Goal: Check status: Check status

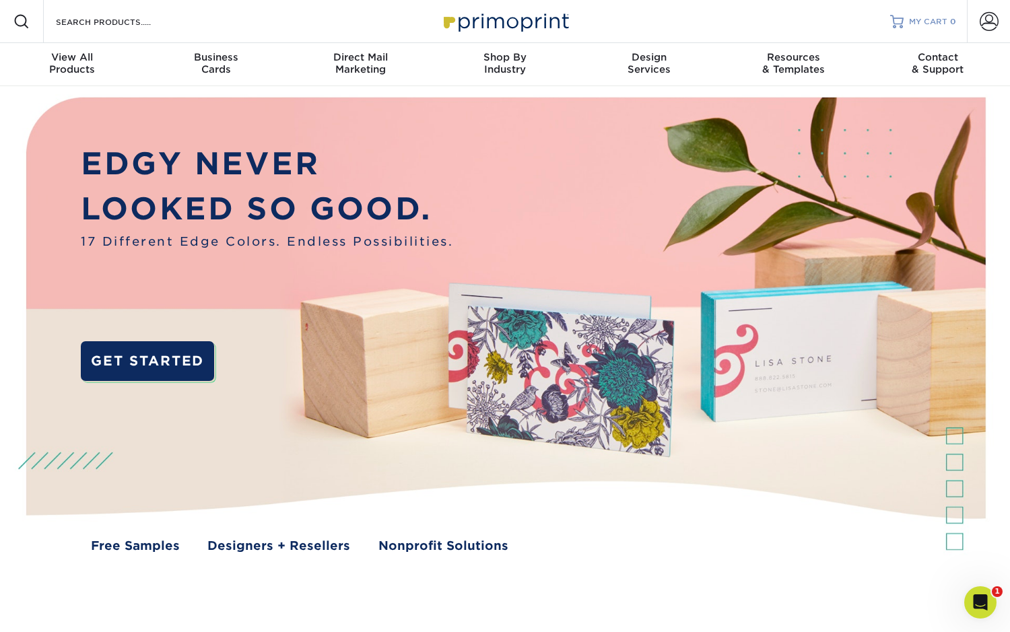
click at [931, 16] on span "MY CART" at bounding box center [928, 21] width 38 height 11
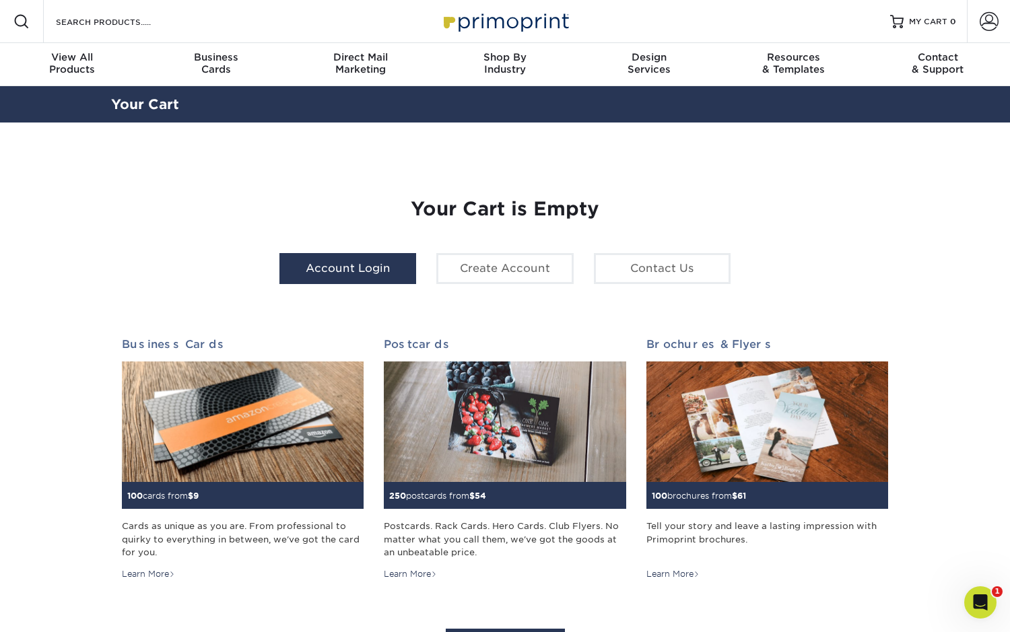
click at [362, 266] on link "Account Login" at bounding box center [347, 268] width 137 height 31
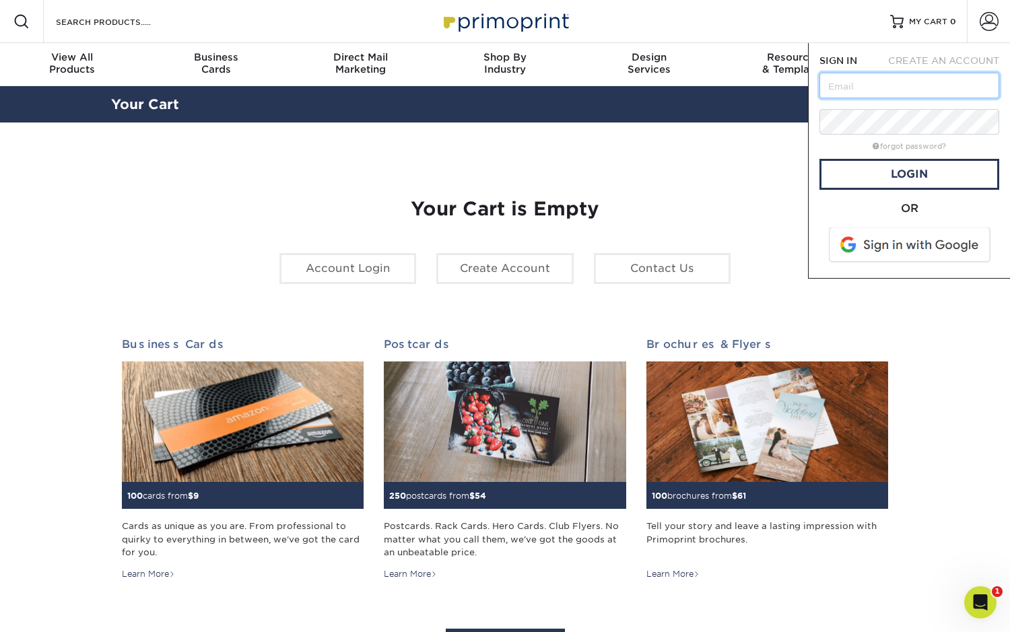
click at [844, 88] on input "text" at bounding box center [909, 86] width 180 height 26
type input "jdaquano@nuvue.co"
click at [890, 170] on link "Login" at bounding box center [909, 174] width 180 height 31
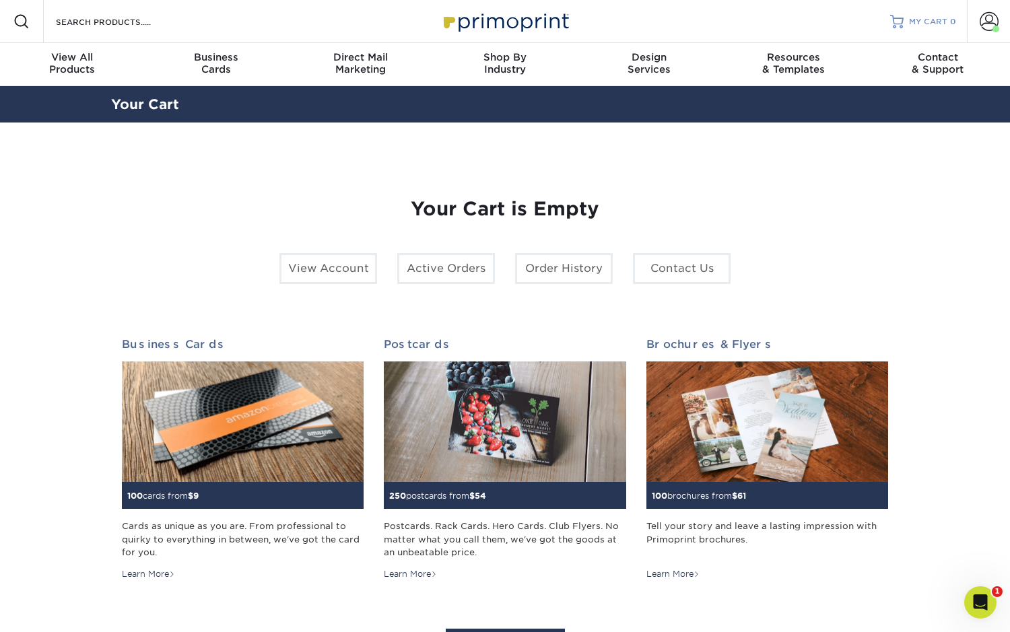
click at [908, 27] on link "MY CART 0" at bounding box center [923, 21] width 66 height 43
click at [458, 272] on link "Active Orders" at bounding box center [446, 268] width 98 height 31
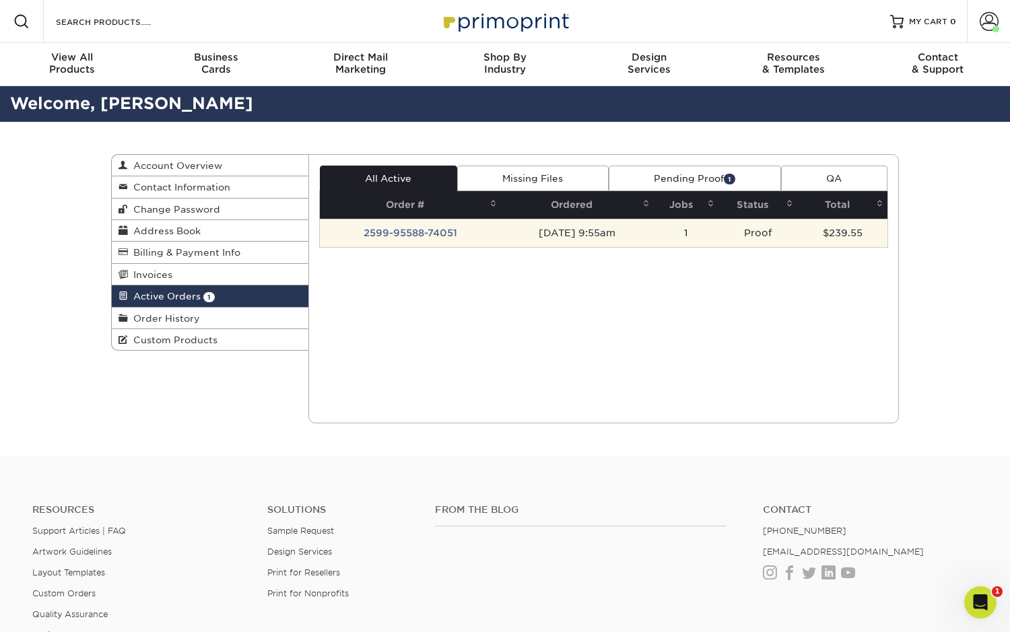
click at [423, 230] on td "2599-95588-74051" at bounding box center [410, 233] width 181 height 28
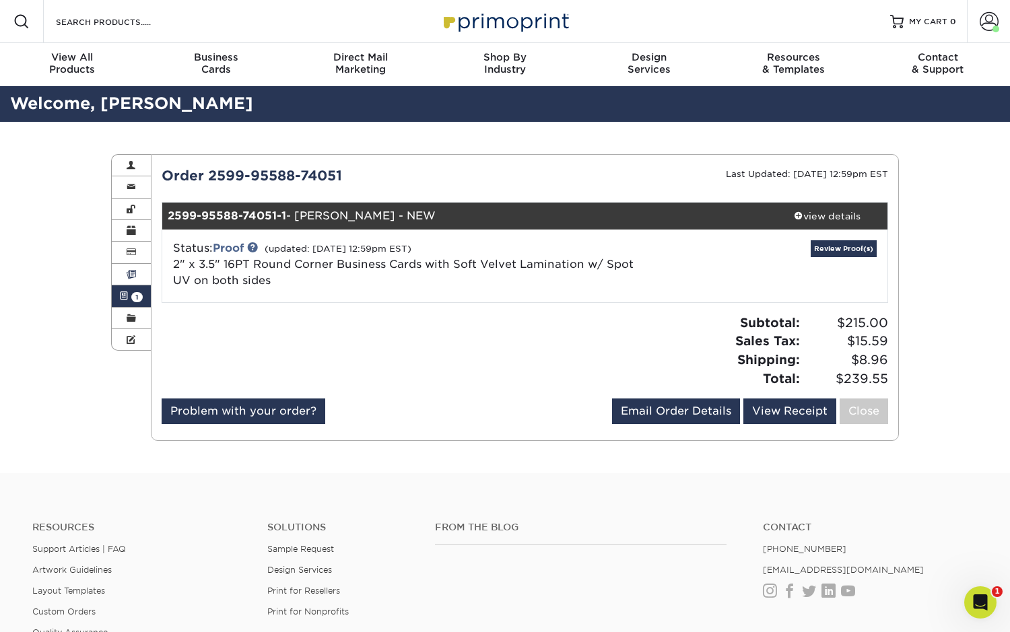
click at [129, 270] on link "Invoices" at bounding box center [131, 275] width 39 height 22
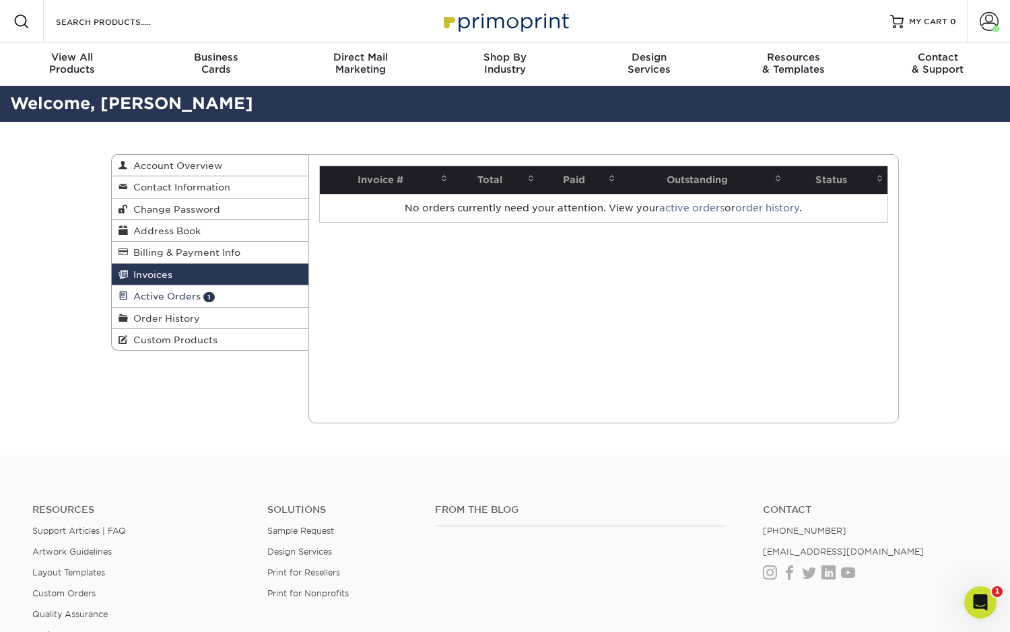
click at [137, 296] on span "Active Orders" at bounding box center [164, 296] width 73 height 11
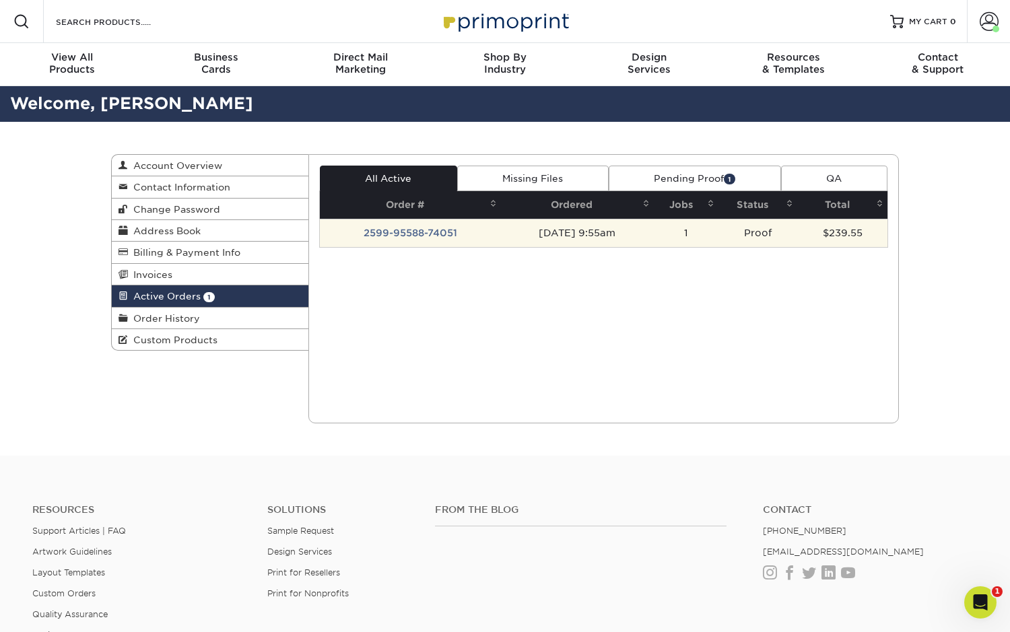
click at [368, 232] on td "2599-95588-74051" at bounding box center [410, 233] width 181 height 28
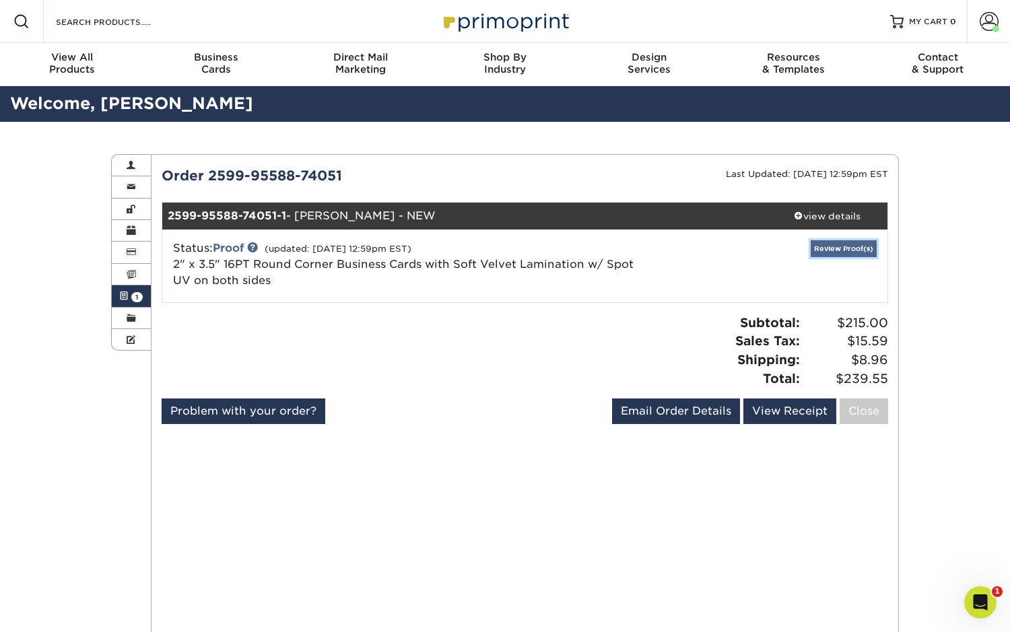
click at [820, 243] on link "Review Proof(s)" at bounding box center [844, 248] width 66 height 17
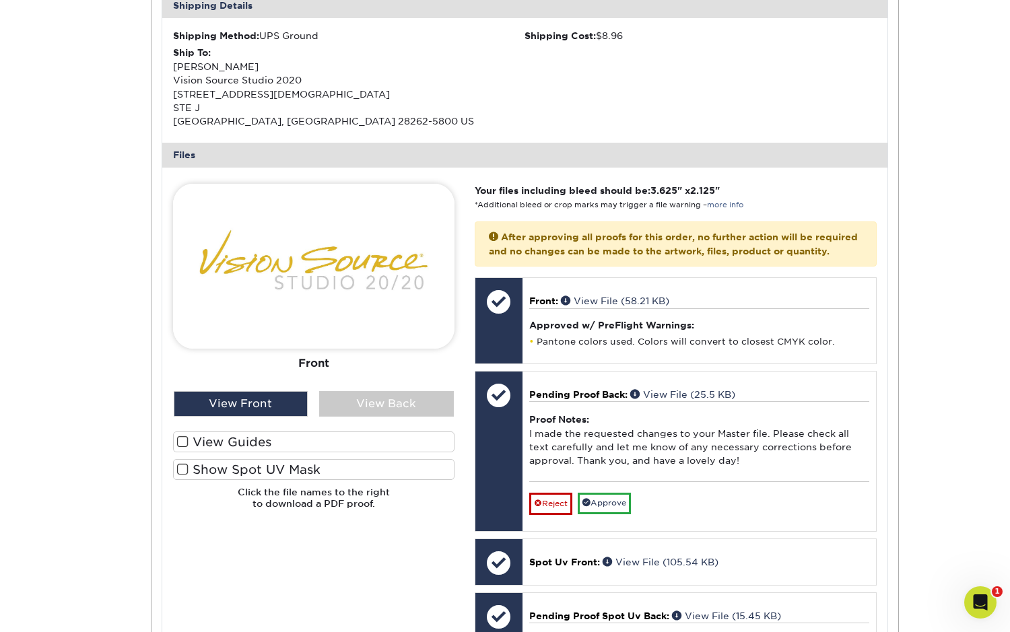
scroll to position [471, 0]
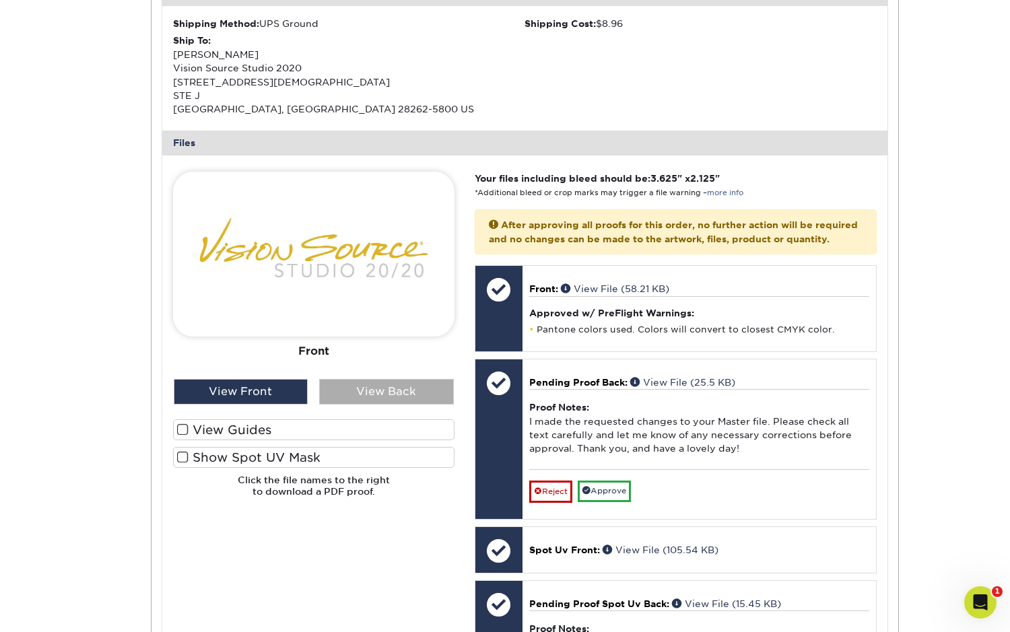
click at [399, 387] on div "View Back" at bounding box center [386, 392] width 135 height 26
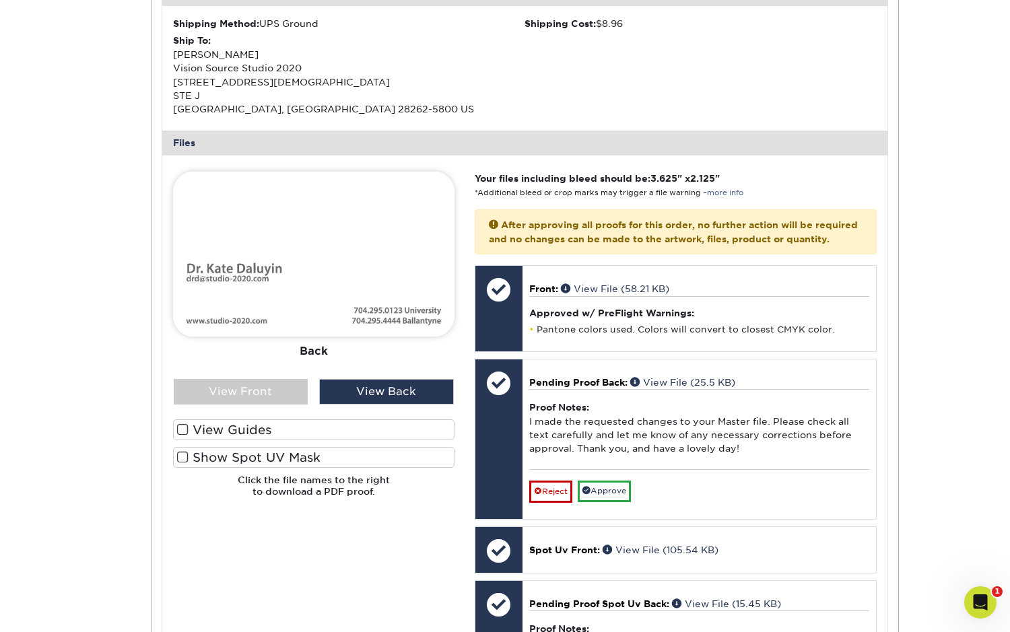
click at [183, 428] on span at bounding box center [182, 429] width 11 height 13
click at [0, 0] on input "View Guides" at bounding box center [0, 0] width 0 height 0
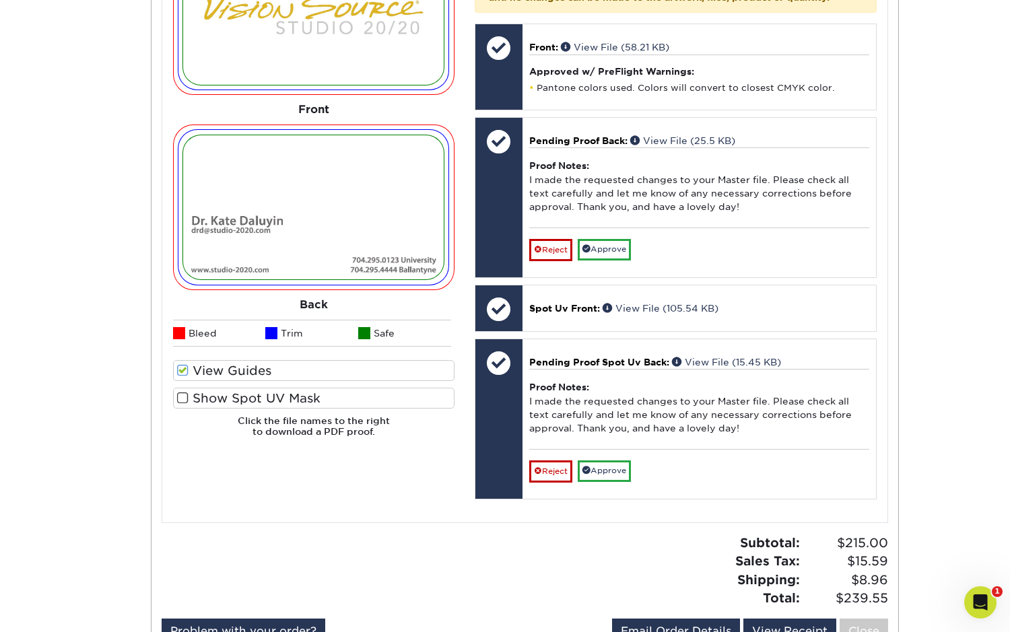
scroll to position [720, 0]
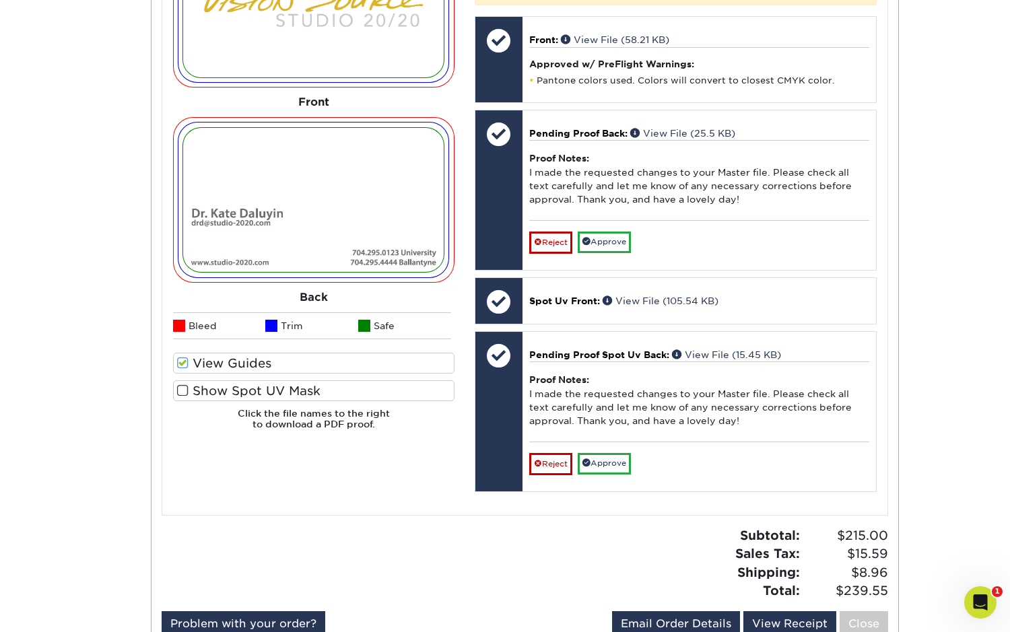
click at [180, 390] on span at bounding box center [182, 390] width 11 height 13
click at [0, 0] on input "Show Spot UV Mask" at bounding box center [0, 0] width 0 height 0
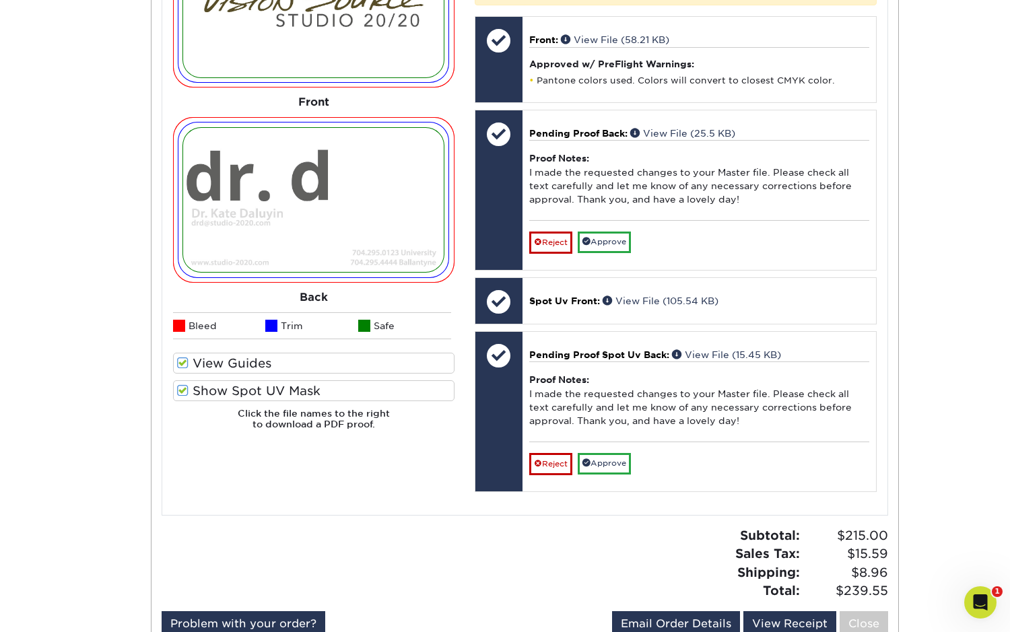
click at [179, 386] on span at bounding box center [182, 390] width 11 height 13
click at [0, 0] on input "Show Spot UV Mask" at bounding box center [0, 0] width 0 height 0
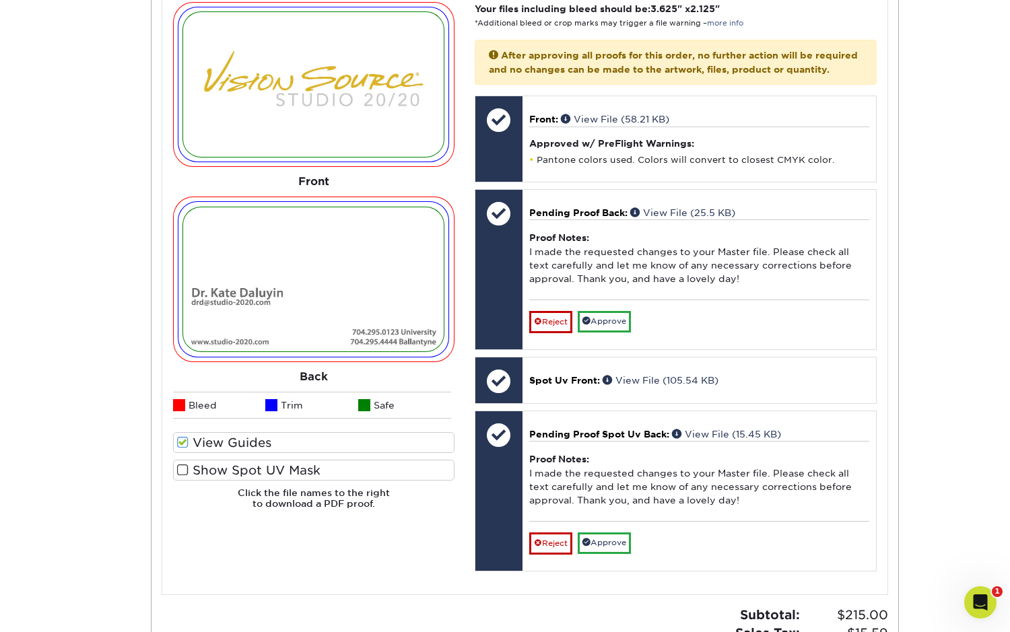
scroll to position [630, 0]
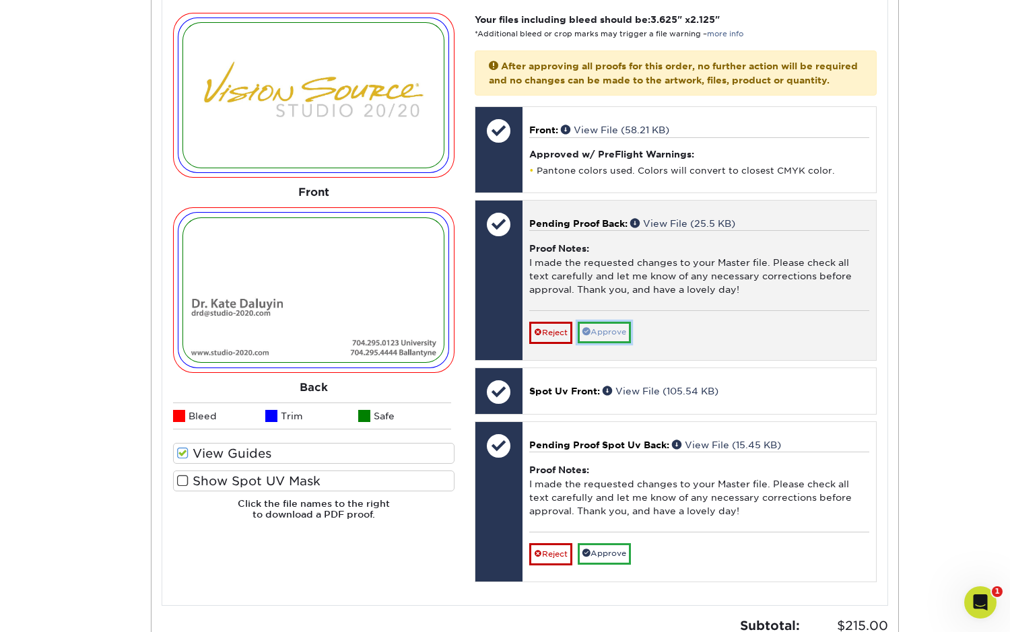
click at [615, 343] on link "Approve" at bounding box center [604, 332] width 53 height 21
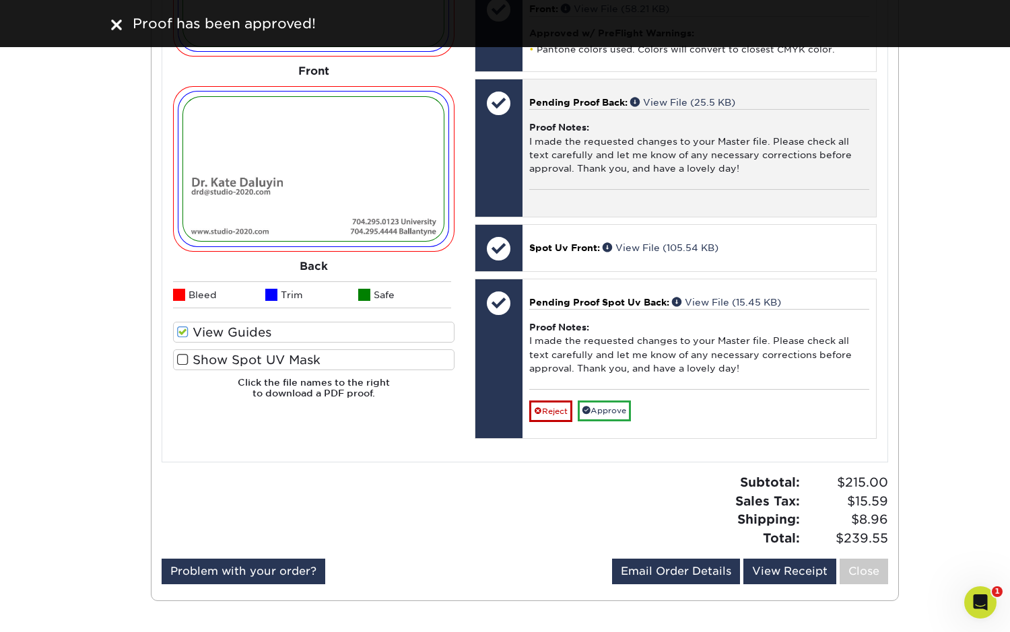
scroll to position [752, 0]
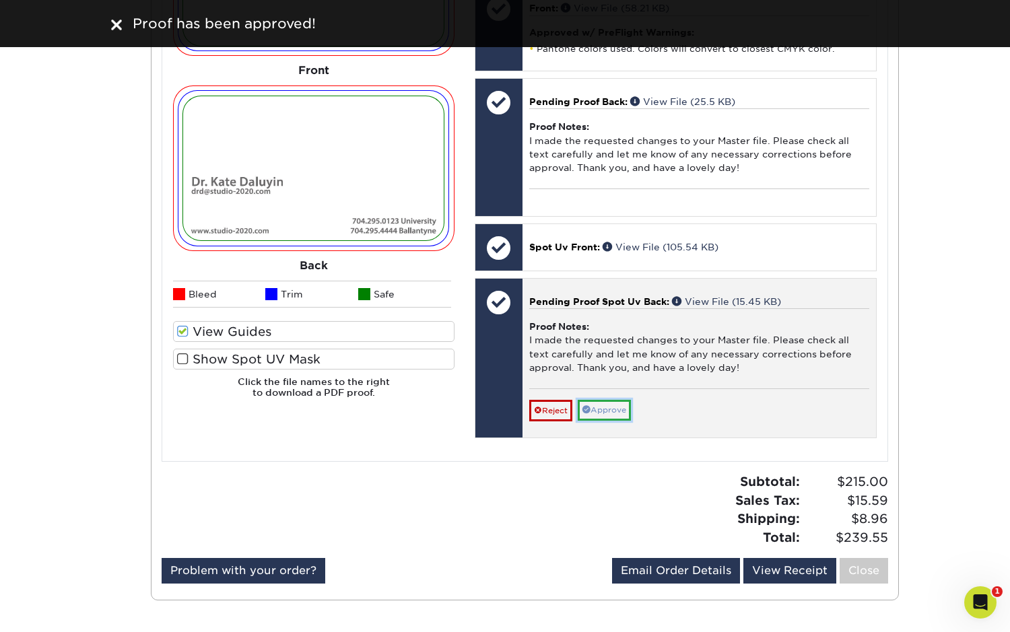
click at [607, 421] on link "Approve" at bounding box center [604, 410] width 53 height 21
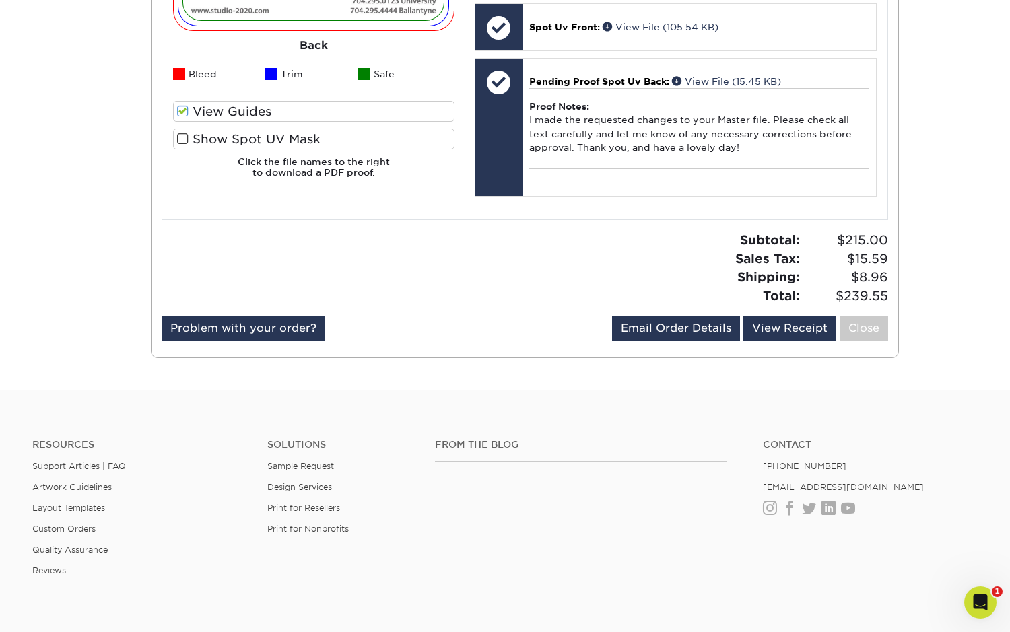
scroll to position [974, 0]
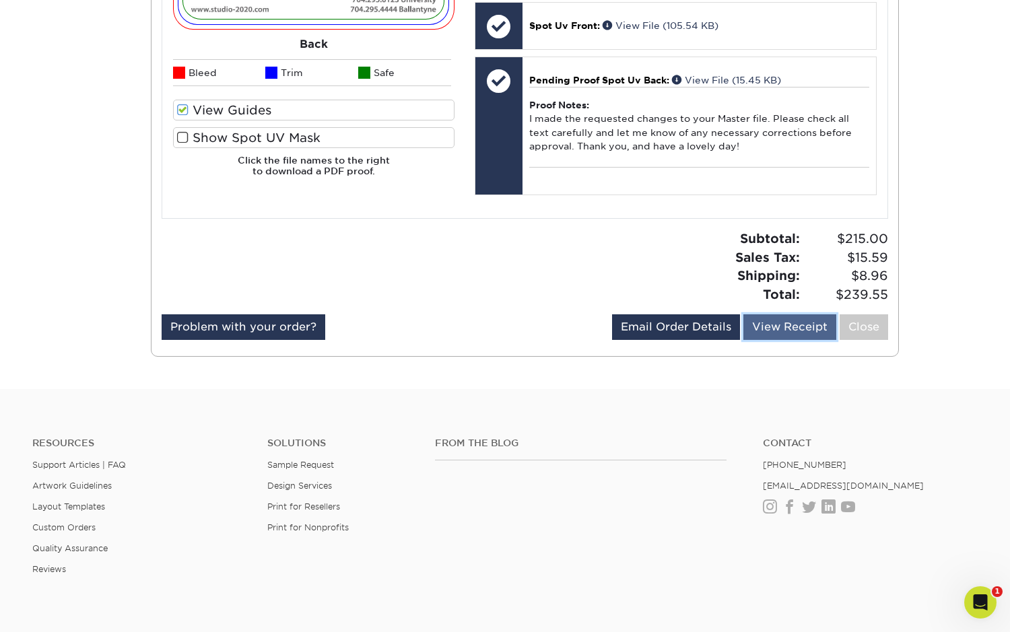
click at [786, 339] on link "View Receipt" at bounding box center [789, 327] width 93 height 26
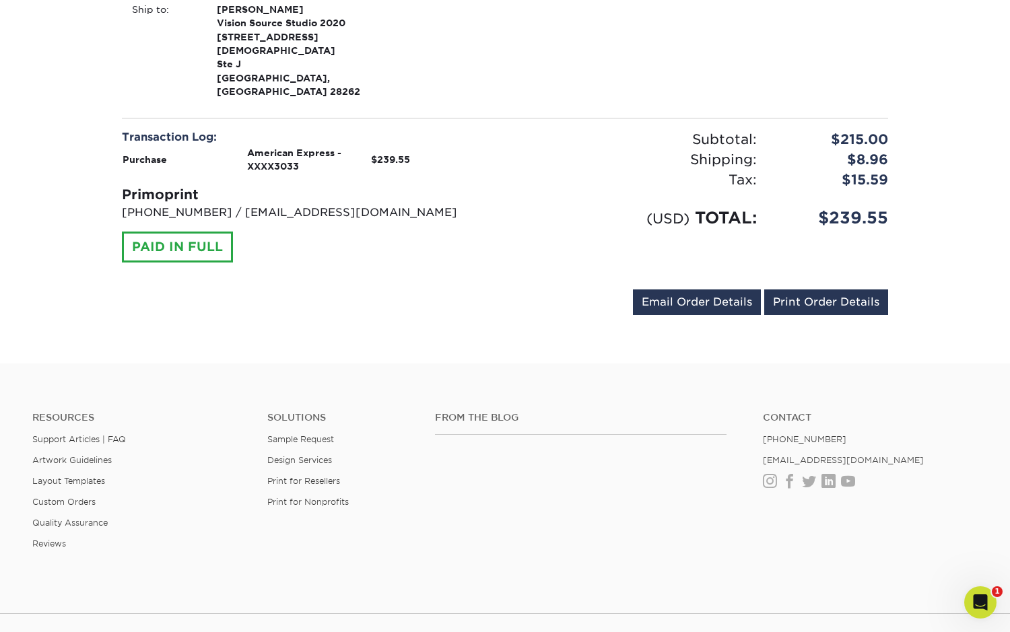
scroll to position [416, 0]
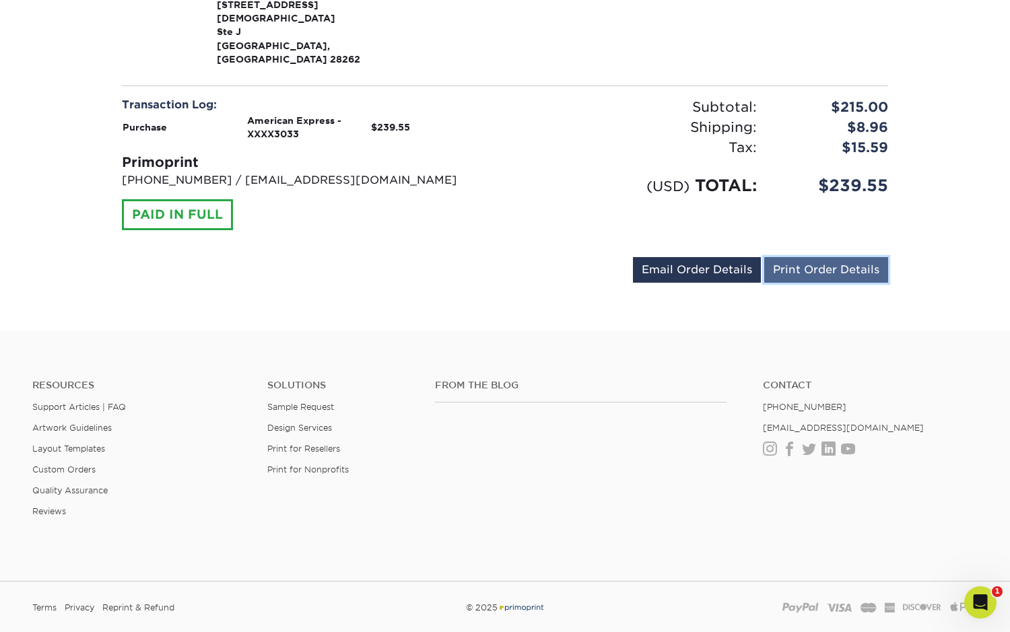
click at [816, 257] on link "Print Order Details" at bounding box center [826, 270] width 124 height 26
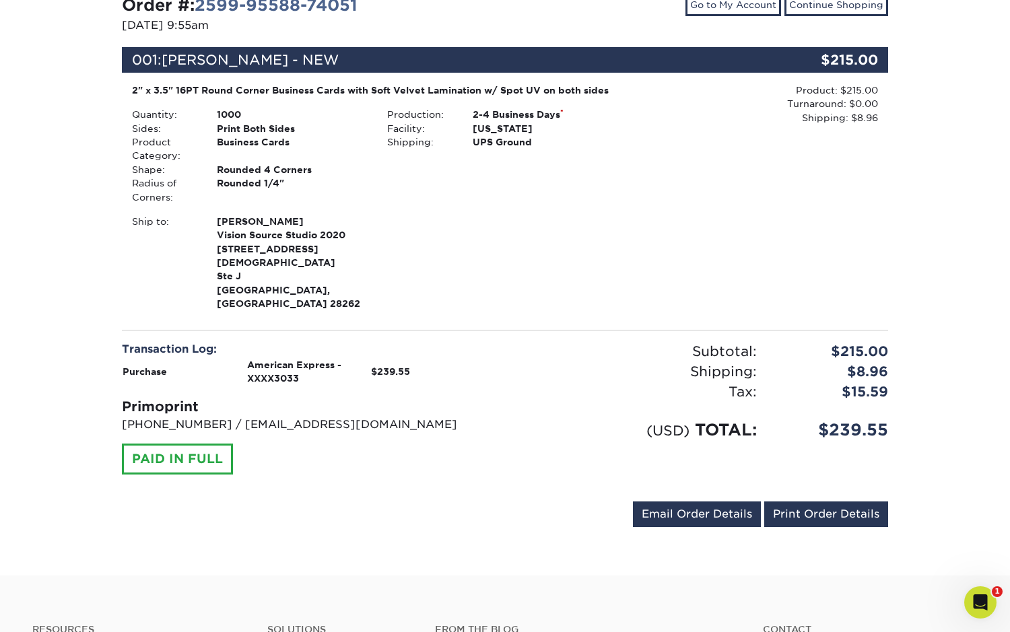
scroll to position [0, 0]
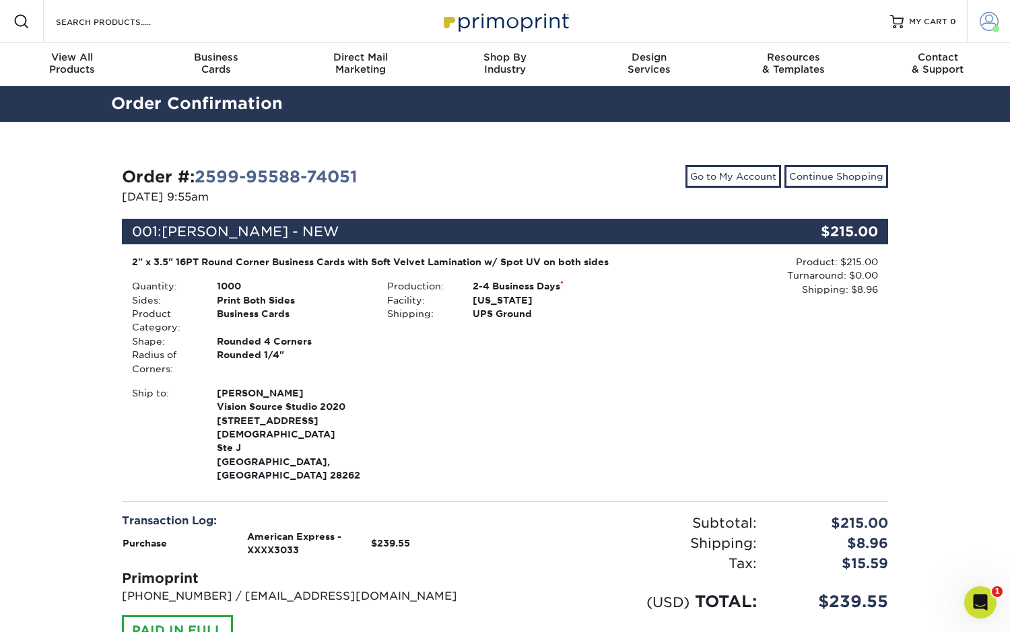
click at [986, 21] on span at bounding box center [989, 21] width 19 height 19
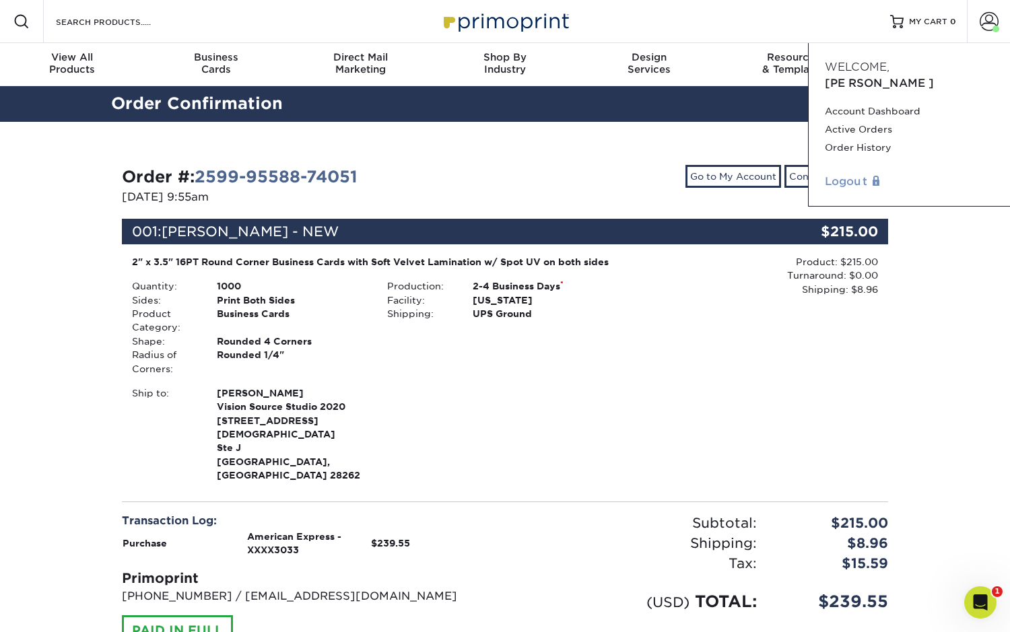
click at [848, 174] on link "Logout" at bounding box center [909, 182] width 169 height 16
